Goal: Task Accomplishment & Management: Manage account settings

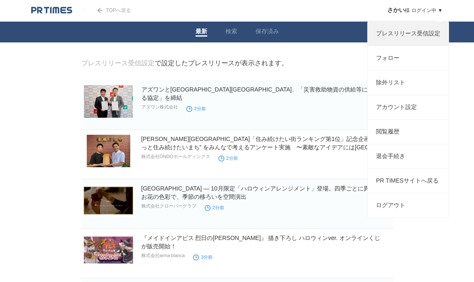
click at [406, 37] on link "プレスリリース受信設定" at bounding box center [407, 34] width 81 height 24
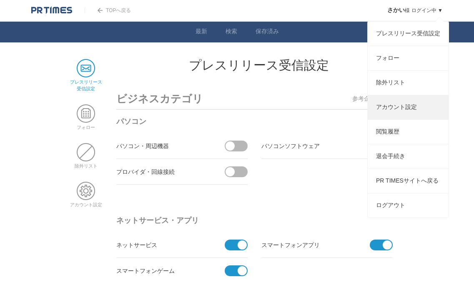
click at [402, 113] on link "アカウント設定" at bounding box center [407, 107] width 81 height 24
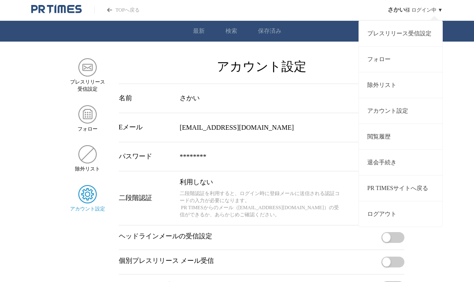
click at [406, 34] on link "プレスリリース受信設定" at bounding box center [400, 33] width 83 height 26
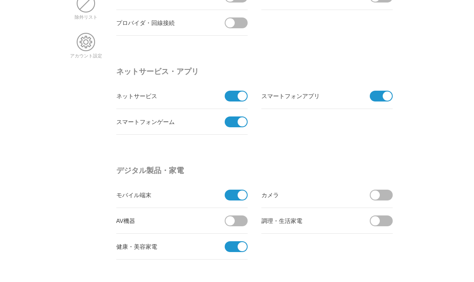
scroll to position [2, 0]
